Goal: Information Seeking & Learning: Check status

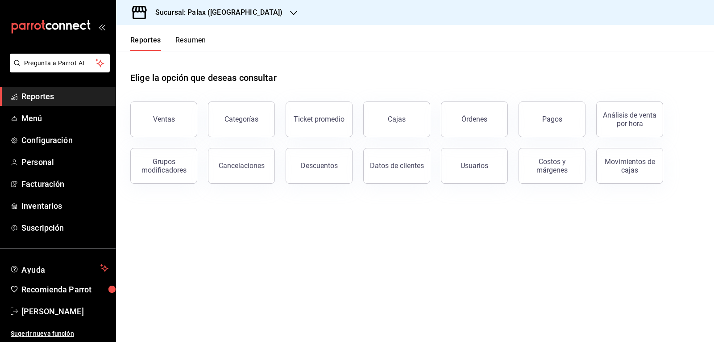
click at [188, 103] on div "Ventas" at bounding box center [159, 114] width 78 height 46
click at [172, 131] on button "Ventas" at bounding box center [163, 119] width 67 height 36
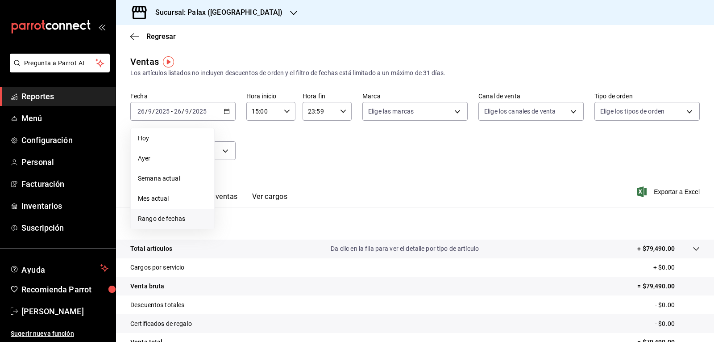
click at [175, 221] on span "Rango de fechas" at bounding box center [172, 218] width 69 height 9
click at [299, 229] on abbr "26" at bounding box center [297, 229] width 6 height 6
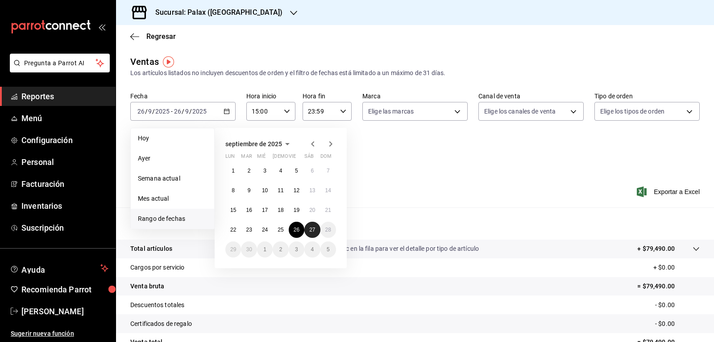
click at [308, 227] on button "27" at bounding box center [313, 229] width 16 height 16
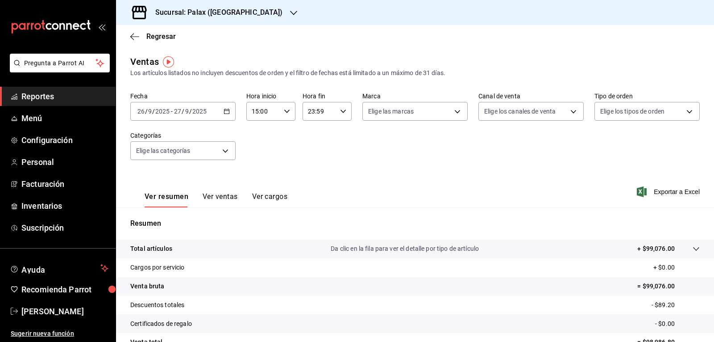
click at [289, 109] on div "15:00 Hora inicio" at bounding box center [270, 111] width 49 height 19
click at [261, 180] on span "23" at bounding box center [257, 183] width 10 height 7
type input "23:00"
click at [341, 111] on div at bounding box center [357, 171] width 714 height 342
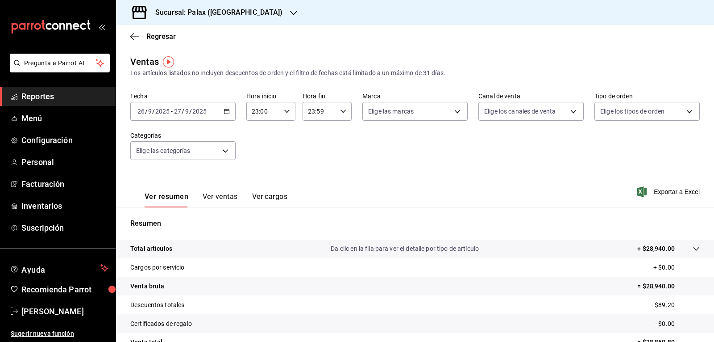
click at [341, 111] on icon "button" at bounding box center [343, 111] width 6 height 6
click at [312, 154] on span "07" at bounding box center [313, 153] width 10 height 7
type input "07:59"
click at [456, 113] on div at bounding box center [357, 171] width 714 height 342
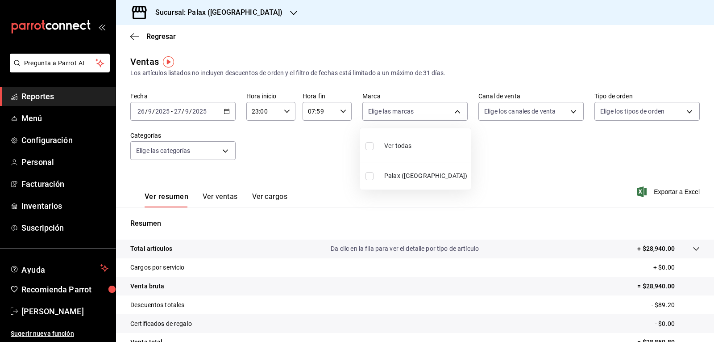
click at [456, 113] on body "Pregunta a Parrot AI Reportes Menú Configuración Personal Facturación Inventari…" at bounding box center [357, 171] width 714 height 342
click at [372, 145] on input "checkbox" at bounding box center [370, 146] width 8 height 8
checkbox input "true"
type input "8510d572-c45f-4696-9a08-afbf2d111022"
checkbox input "true"
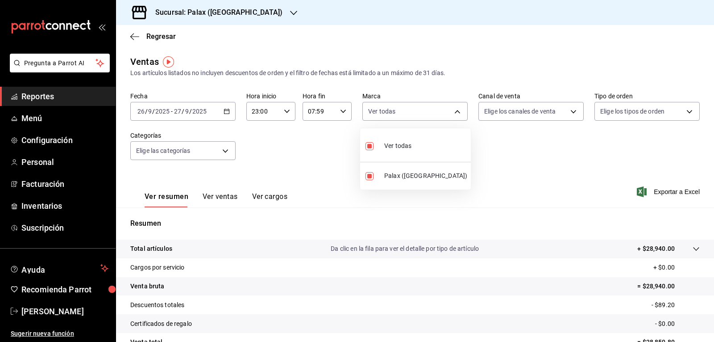
click at [572, 110] on div at bounding box center [357, 171] width 714 height 342
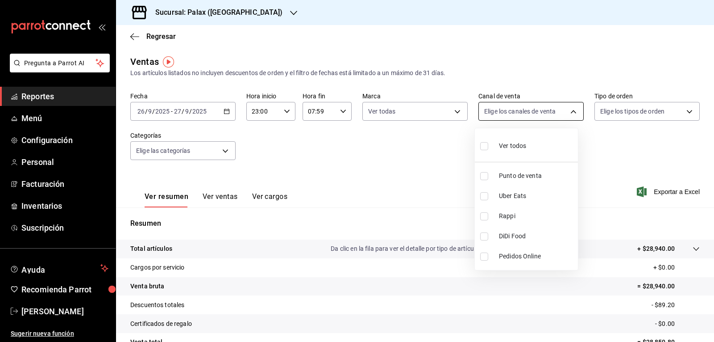
click at [570, 110] on body "Pregunta a Parrot AI Reportes Menú Configuración Personal Facturación Inventari…" at bounding box center [357, 171] width 714 height 342
click at [486, 149] on input "checkbox" at bounding box center [484, 146] width 8 height 8
checkbox input "true"
type input "PARROT,UBER_EATS,RAPPI,DIDI_FOOD,ONLINE"
checkbox input "true"
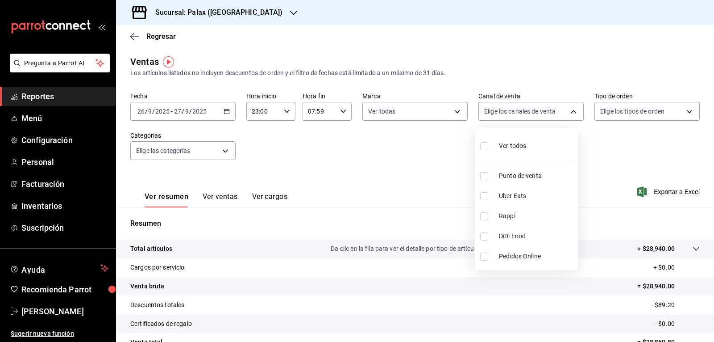
checkbox input "true"
click at [683, 115] on div at bounding box center [357, 171] width 714 height 342
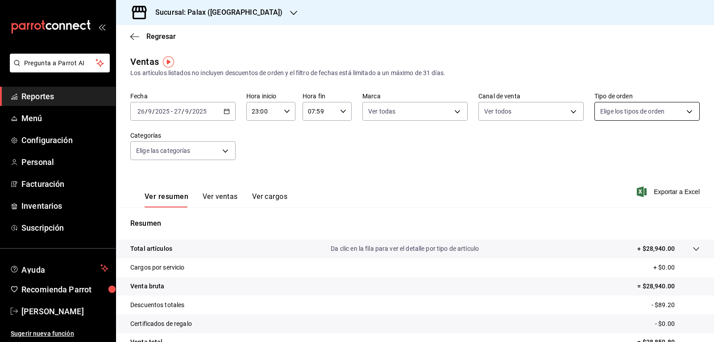
click at [683, 114] on body "Pregunta a Parrot AI Reportes Menú Configuración Personal Facturación Inventari…" at bounding box center [357, 171] width 714 height 342
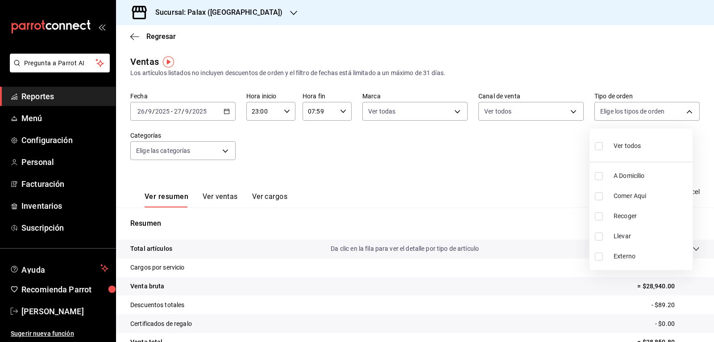
click at [602, 145] on input "checkbox" at bounding box center [599, 146] width 8 height 8
checkbox input "true"
type input "6d325fbd-53e7-4f6b-8d89-6356796c0e8d,b8c2ff7f-0c1f-4fef-80cf-bc155c6bbc3b,a732b…"
checkbox input "true"
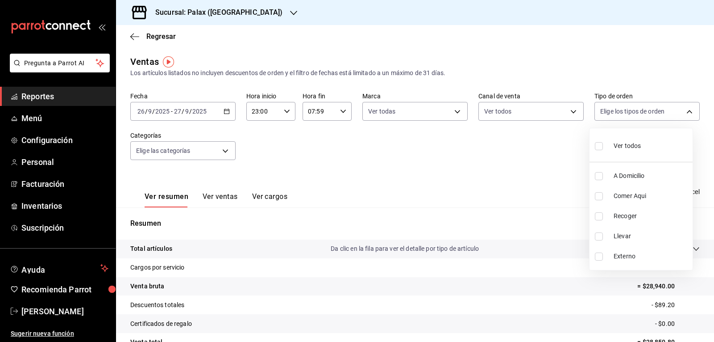
checkbox input "true"
click at [225, 149] on div at bounding box center [357, 171] width 714 height 342
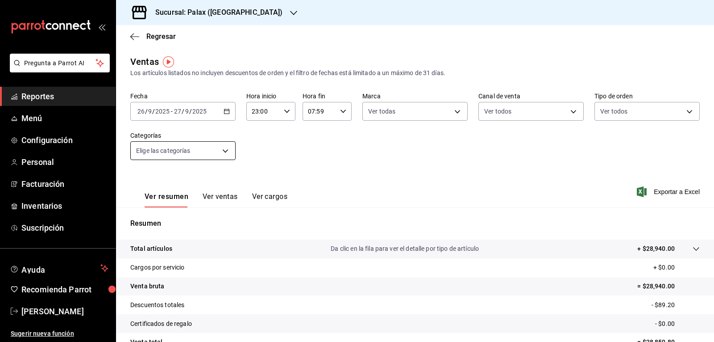
click at [225, 153] on body "Pregunta a Parrot AI Reportes Menú Configuración Personal Facturación Inventari…" at bounding box center [357, 171] width 714 height 342
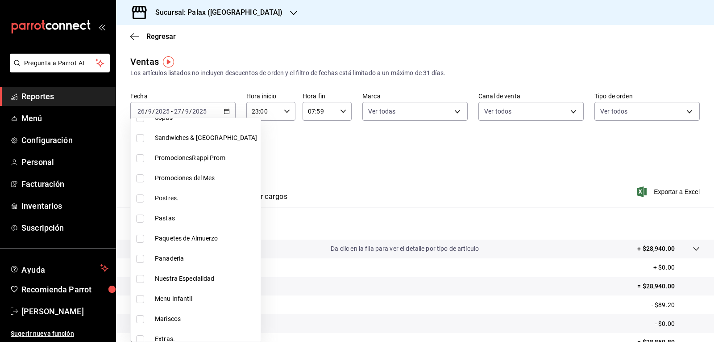
scroll to position [89, 0]
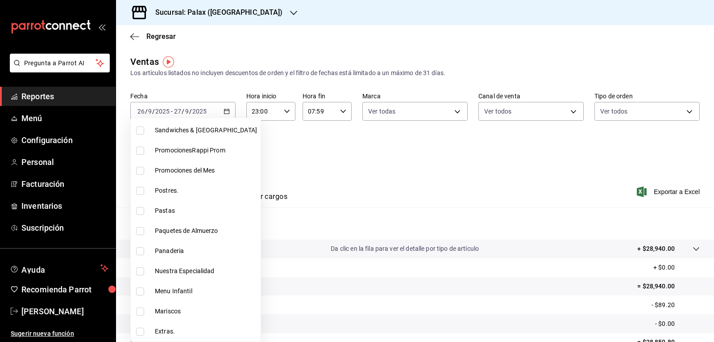
click at [143, 191] on input "checkbox" at bounding box center [140, 191] width 8 height 8
checkbox input "true"
type input "5f074bd3-619d-4e10-94fa-620713841d38"
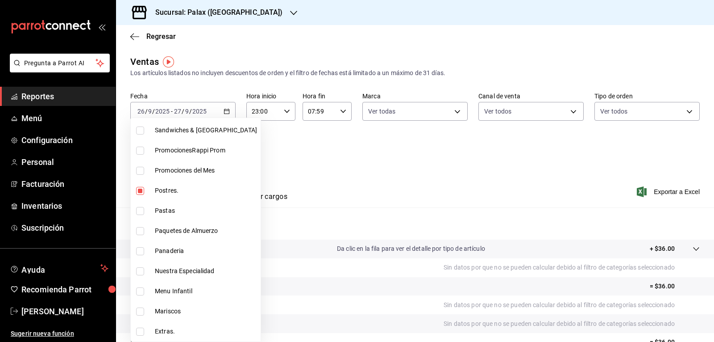
click at [141, 249] on input "checkbox" at bounding box center [140, 251] width 8 height 8
checkbox input "true"
type input "5f074bd3-619d-4e10-94fa-620713841d38,90d14028-a2c9-4fb8-b762-41d9ea373592"
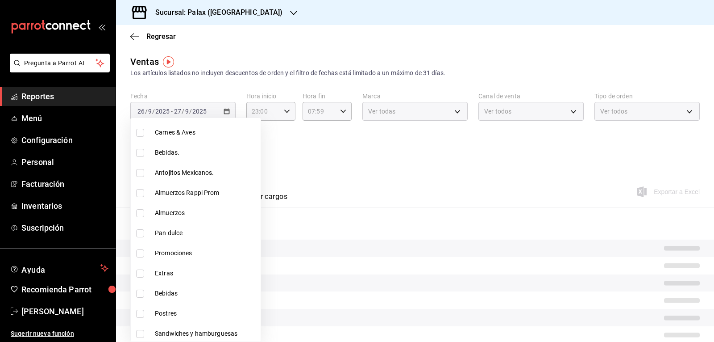
scroll to position [402, 0]
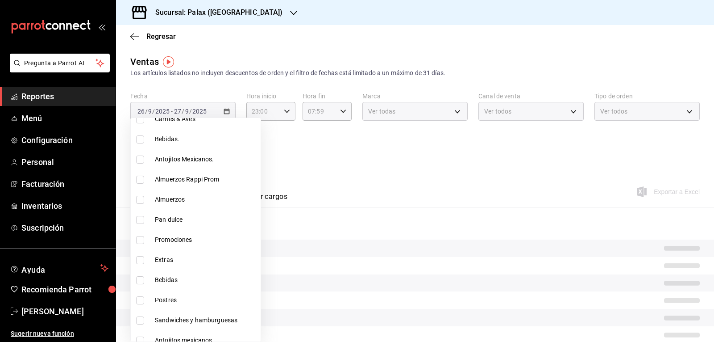
click at [141, 218] on input "checkbox" at bounding box center [140, 220] width 8 height 8
checkbox input "true"
type input "5f074bd3-619d-4e10-94fa-620713841d38,90d14028-a2c9-4fb8-b762-41d9ea373592,a0032…"
click at [140, 297] on input "checkbox" at bounding box center [140, 300] width 8 height 8
checkbox input "true"
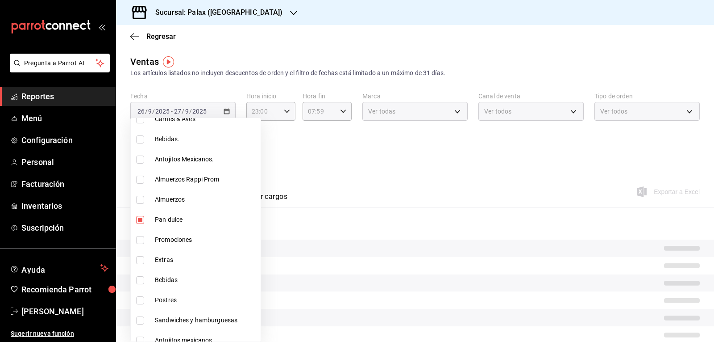
type input "5f074bd3-619d-4e10-94fa-620713841d38,90d14028-a2c9-4fb8-b762-41d9ea373592,a0032…"
drag, startPoint x: 334, startPoint y: 180, endPoint x: 282, endPoint y: 178, distance: 51.9
click at [333, 180] on div at bounding box center [357, 171] width 714 height 342
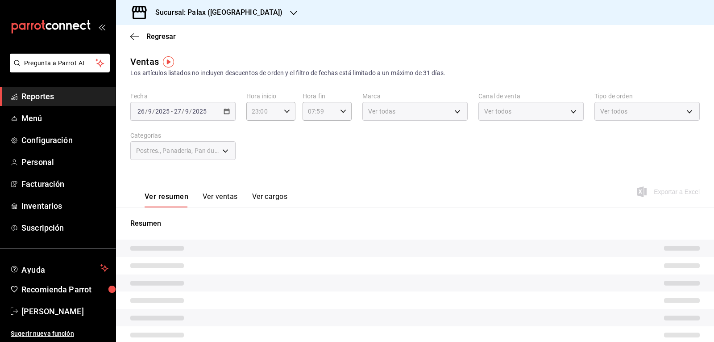
click at [232, 196] on button "Ver ventas" at bounding box center [220, 199] width 35 height 15
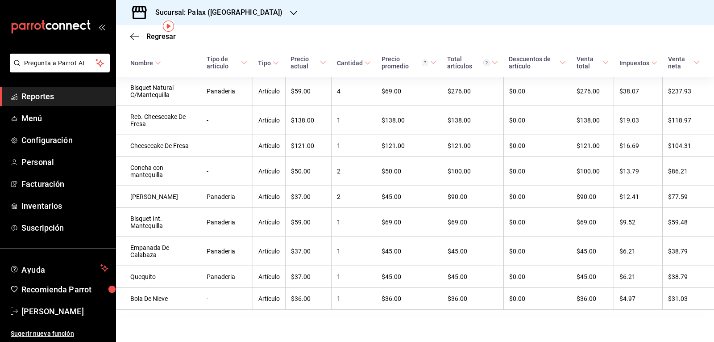
scroll to position [32, 0]
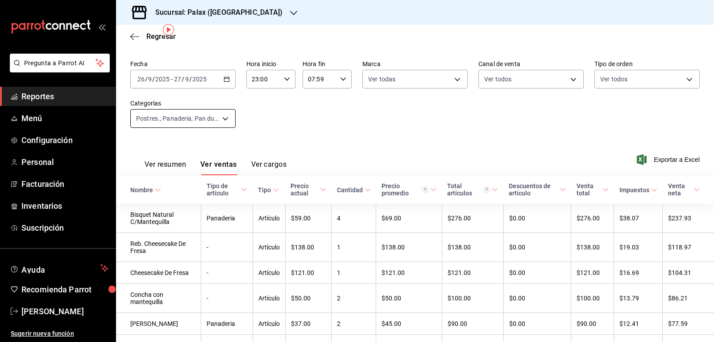
click at [224, 118] on body "Pregunta a Parrot AI Reportes Menú Configuración Personal Facturación Inventari…" at bounding box center [357, 171] width 714 height 342
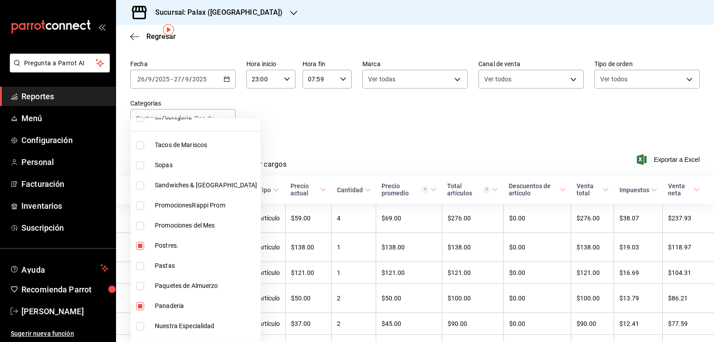
scroll to position [89, 0]
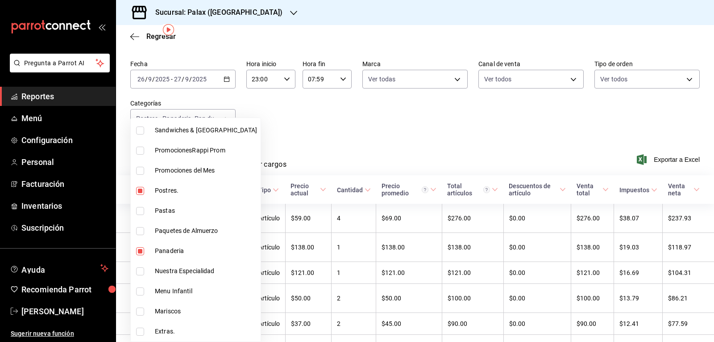
click at [141, 191] on input "checkbox" at bounding box center [140, 191] width 8 height 8
checkbox input "false"
type input "90d14028-a2c9-4fb8-b762-41d9ea373592,a0032ace-f936-4bce-ae72-52a9a3fd0e48,4f2f0…"
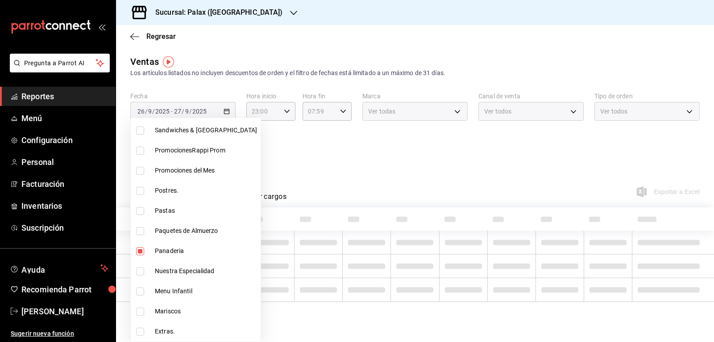
click at [139, 248] on input "checkbox" at bounding box center [140, 251] width 8 height 8
checkbox input "false"
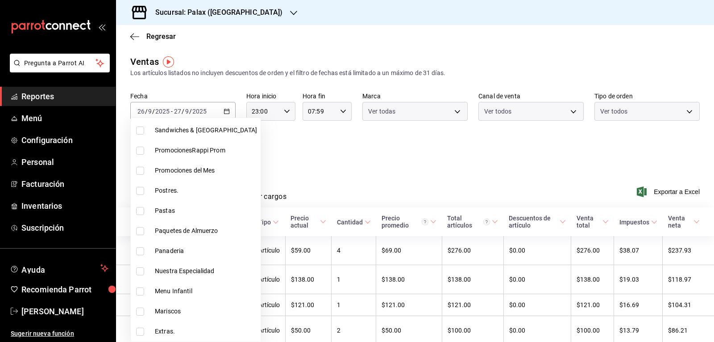
type input "a0032ace-f936-4bce-ae72-52a9a3fd0e48,4f2f0c23-db3d-4db8-ae30-dd709ccfaad2"
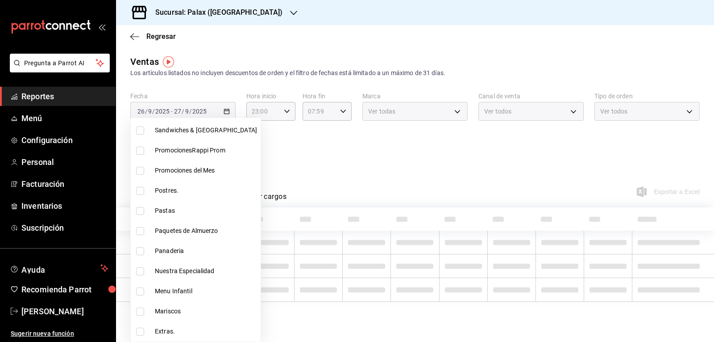
scroll to position [313, 0]
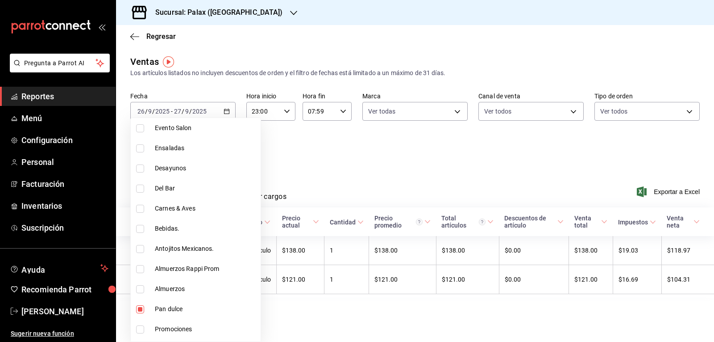
click at [138, 311] on input "checkbox" at bounding box center [140, 309] width 8 height 8
checkbox input "false"
type input "4f2f0c23-db3d-4db8-ae30-dd709ccfaad2"
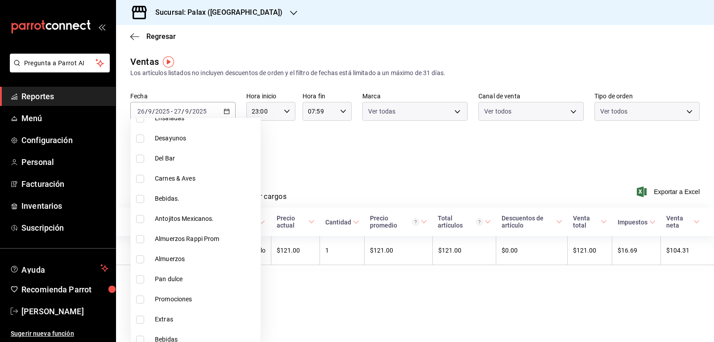
scroll to position [402, 0]
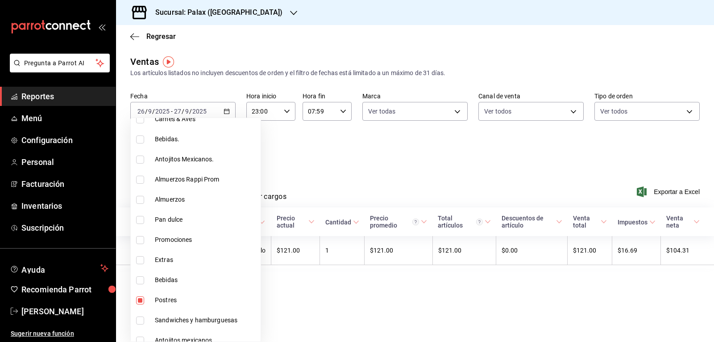
click at [138, 301] on input "checkbox" at bounding box center [140, 300] width 8 height 8
checkbox input "false"
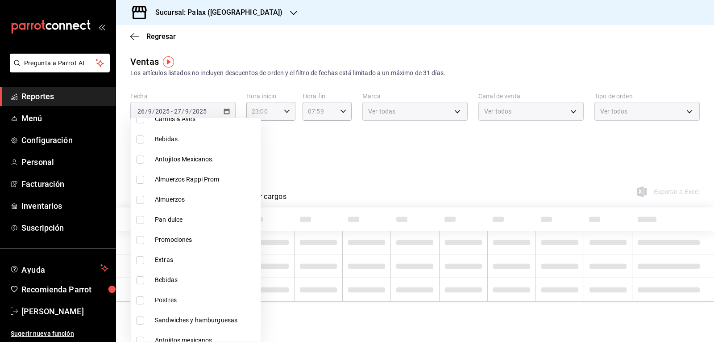
click at [142, 280] on input "checkbox" at bounding box center [140, 280] width 8 height 8
checkbox input "true"
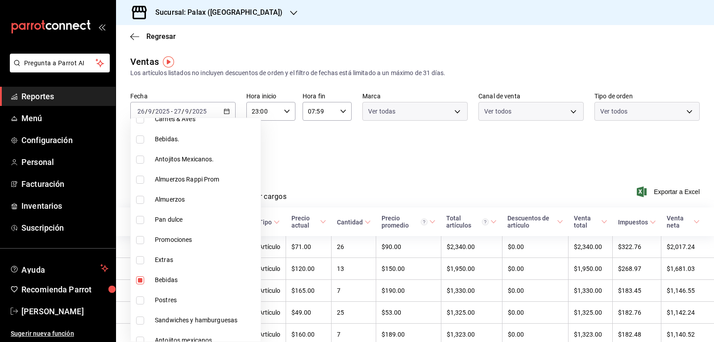
type input "298ad22d-d191-4db8-803f-5c79ba81ed50"
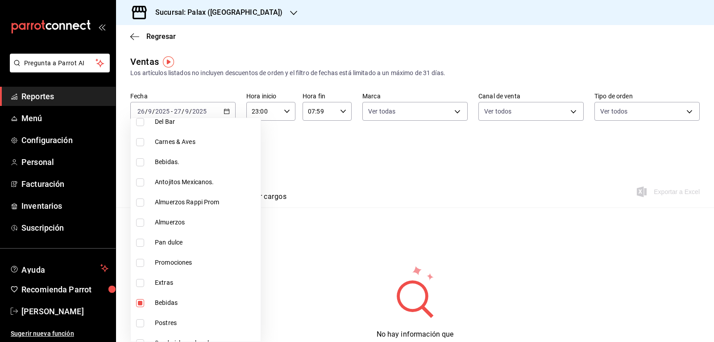
scroll to position [353, 0]
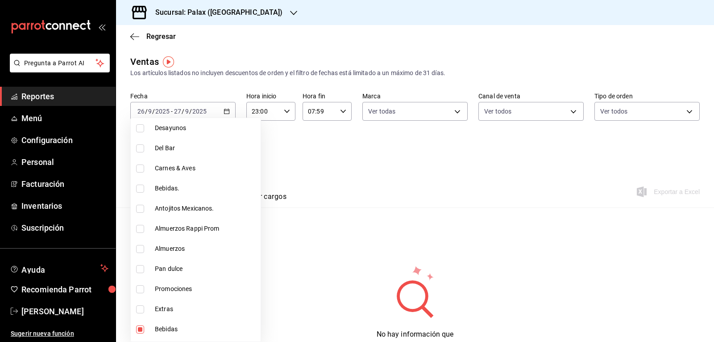
drag, startPoint x: 140, startPoint y: 188, endPoint x: 149, endPoint y: 155, distance: 33.4
click at [140, 187] on input "checkbox" at bounding box center [140, 188] width 8 height 8
checkbox input "true"
type input "298ad22d-d191-4db8-803f-5c79ba81ed50,4b82141e-e12f-4992-9202-ab169af21a46"
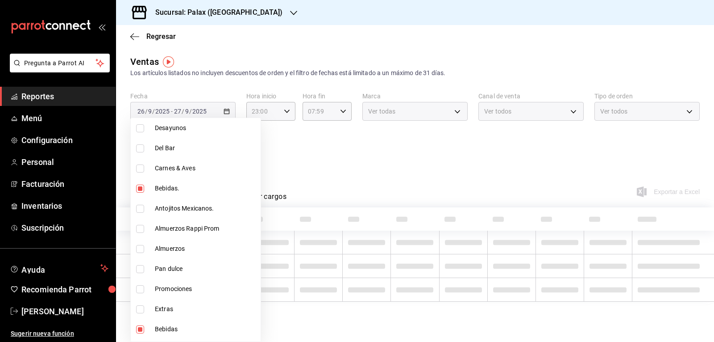
click at [141, 145] on input "checkbox" at bounding box center [140, 148] width 8 height 8
checkbox input "true"
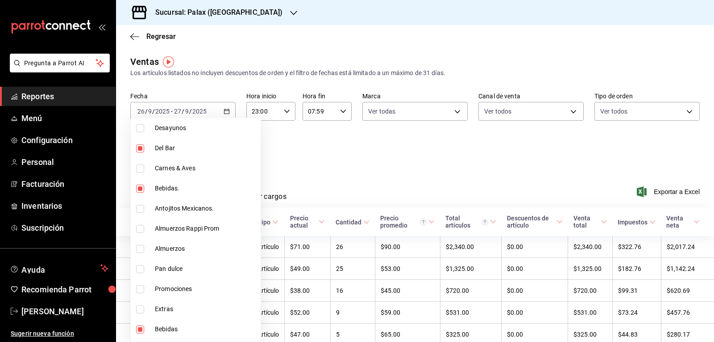
type input "298ad22d-d191-4db8-803f-5c79ba81ed50,4b82141e-e12f-4992-9202-ab169af21a46,e5fa1…"
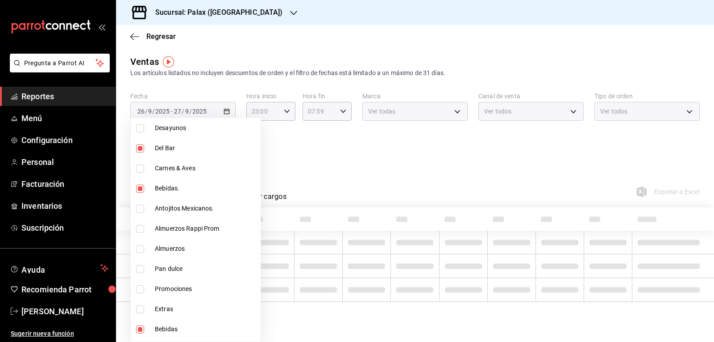
click at [317, 162] on div at bounding box center [357, 171] width 714 height 342
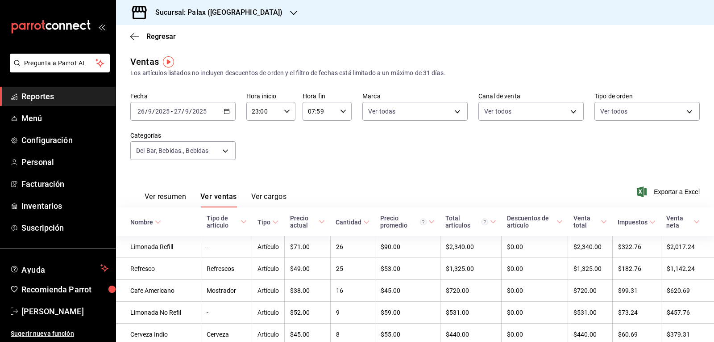
click at [232, 198] on button "Ver ventas" at bounding box center [218, 199] width 37 height 15
